Goal: Navigation & Orientation: Find specific page/section

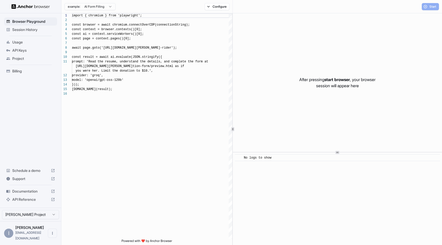
scroll to position [46, 0]
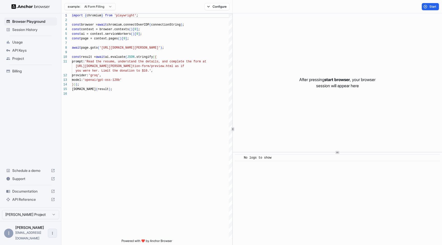
click at [49, 236] on button "Open menu" at bounding box center [52, 233] width 9 height 9
click at [90, 199] on div at bounding box center [221, 122] width 442 height 245
click at [19, 230] on span "[PERSON_NAME]" at bounding box center [29, 228] width 29 height 4
click at [7, 234] on div "I" at bounding box center [8, 233] width 9 height 9
click at [36, 220] on html "Browser Playground Session History Usage API Keys Project Billing Schedule a de…" at bounding box center [221, 122] width 442 height 245
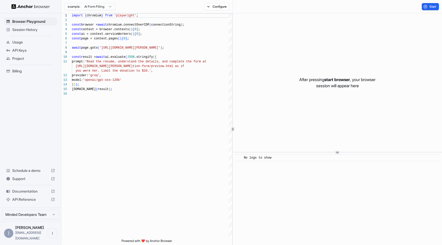
click at [32, 224] on html "Browser Playground Session History Usage API Keys Project Billing Schedule a de…" at bounding box center [221, 122] width 442 height 245
click at [33, 222] on html "Browser Playground Session History Usage API Keys Project Billing Schedule a de…" at bounding box center [221, 122] width 442 height 245
click at [27, 48] on span "API Keys" at bounding box center [33, 50] width 43 height 5
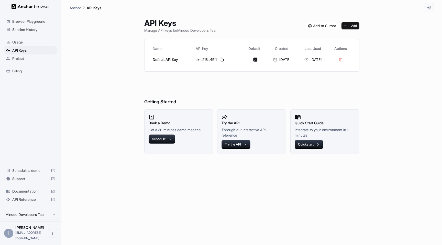
click at [21, 42] on span "Usage" at bounding box center [33, 42] width 43 height 5
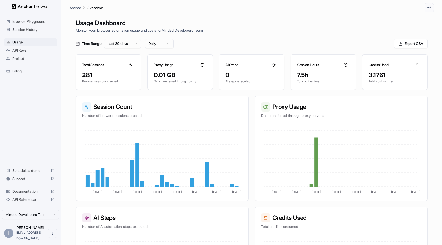
click at [13, 76] on ul "Browser Playground Session History Usage API Keys Project Billing" at bounding box center [30, 46] width 57 height 62
click at [14, 73] on span "Billing" at bounding box center [33, 71] width 43 height 5
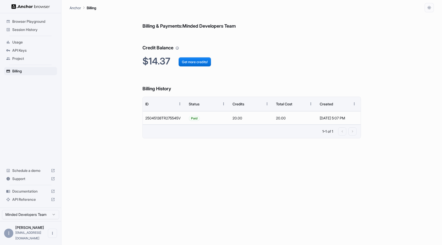
click at [25, 53] on span "API Keys" at bounding box center [33, 50] width 43 height 5
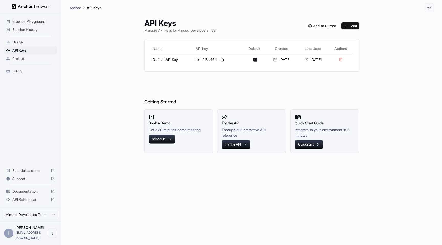
click at [18, 55] on div "Project" at bounding box center [30, 59] width 53 height 8
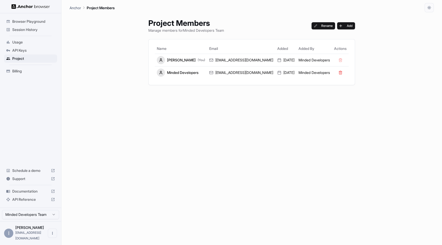
click at [20, 40] on span "Usage" at bounding box center [33, 42] width 43 height 5
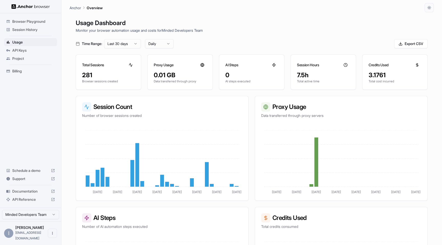
click at [29, 53] on div "API Keys" at bounding box center [30, 50] width 53 height 8
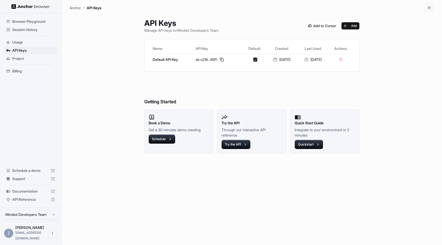
click at [24, 30] on span "Session History" at bounding box center [33, 29] width 43 height 5
